Goal: Navigation & Orientation: Find specific page/section

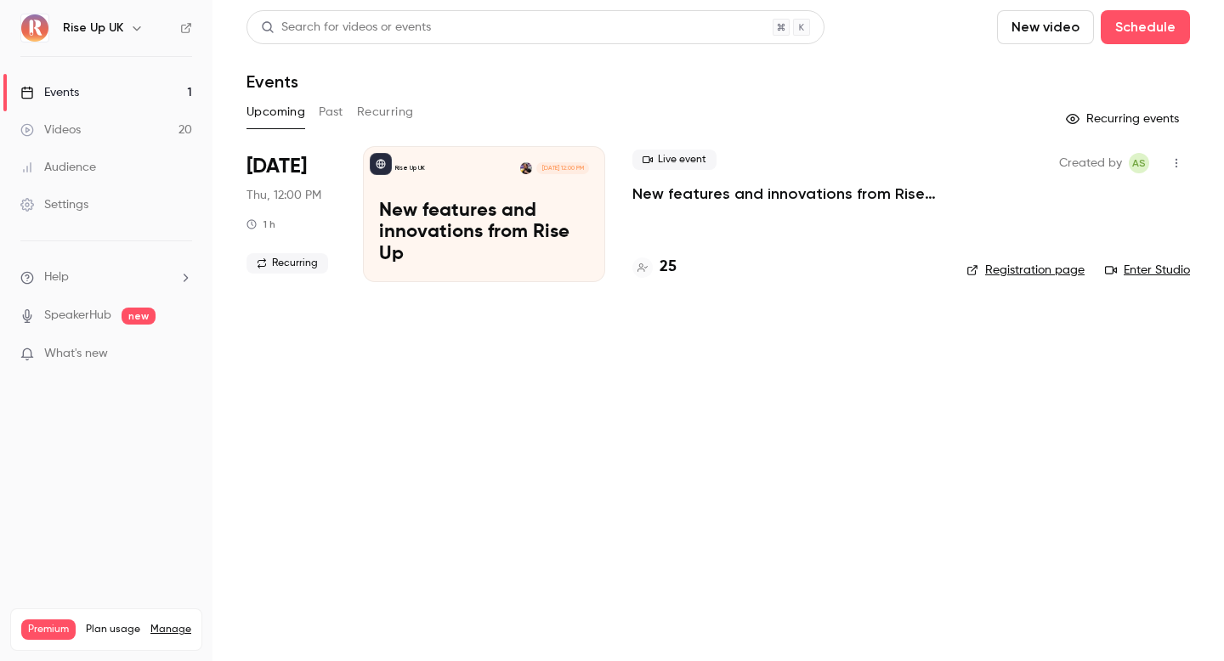
click at [122, 20] on div "Rise Up UK" at bounding box center [115, 28] width 104 height 20
click at [113, 24] on h6 "Rise Up UK" at bounding box center [93, 28] width 60 height 17
click at [123, 24] on div "Rise Up UK" at bounding box center [115, 28] width 104 height 20
click at [133, 27] on icon "button" at bounding box center [137, 28] width 8 height 4
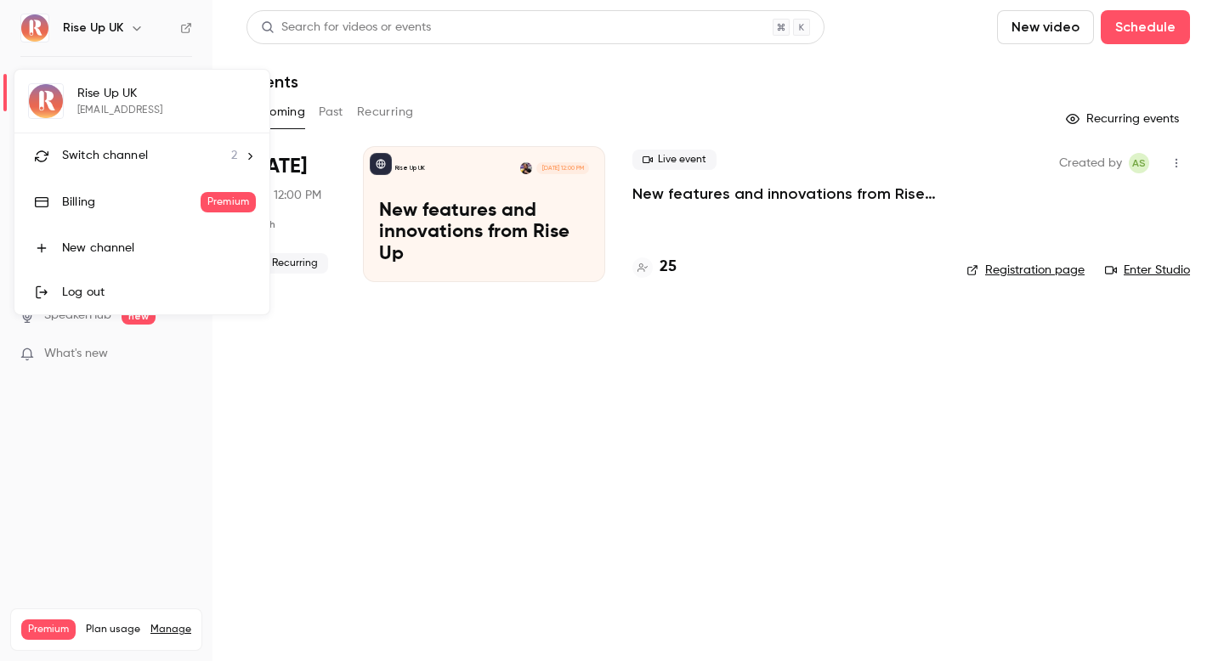
click at [133, 139] on li "Switch channel 2" at bounding box center [141, 155] width 255 height 45
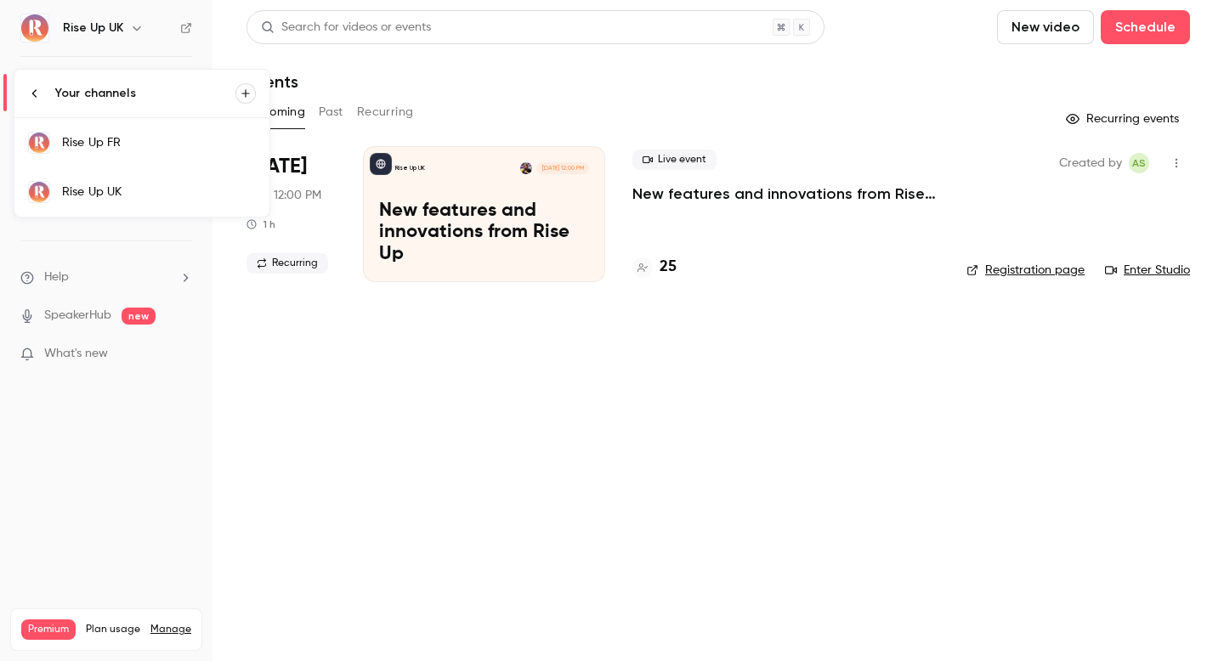
click at [158, 150] on div "Rise Up FR" at bounding box center [159, 142] width 194 height 17
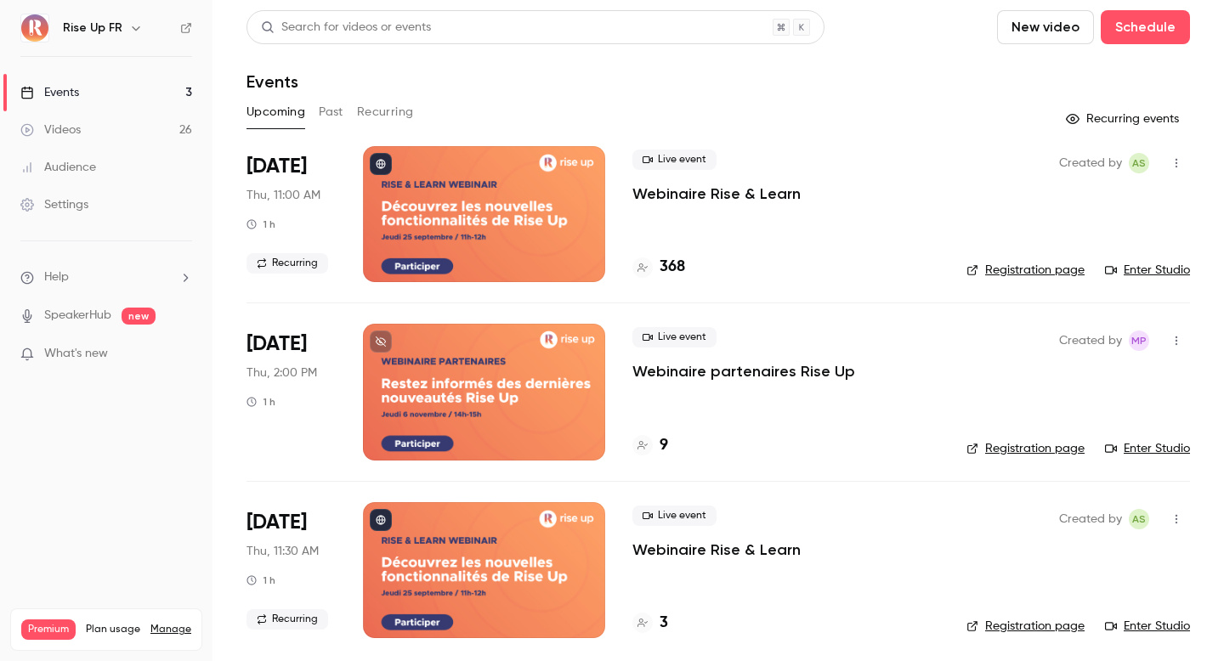
scroll to position [3, 0]
